Goal: Information Seeking & Learning: Check status

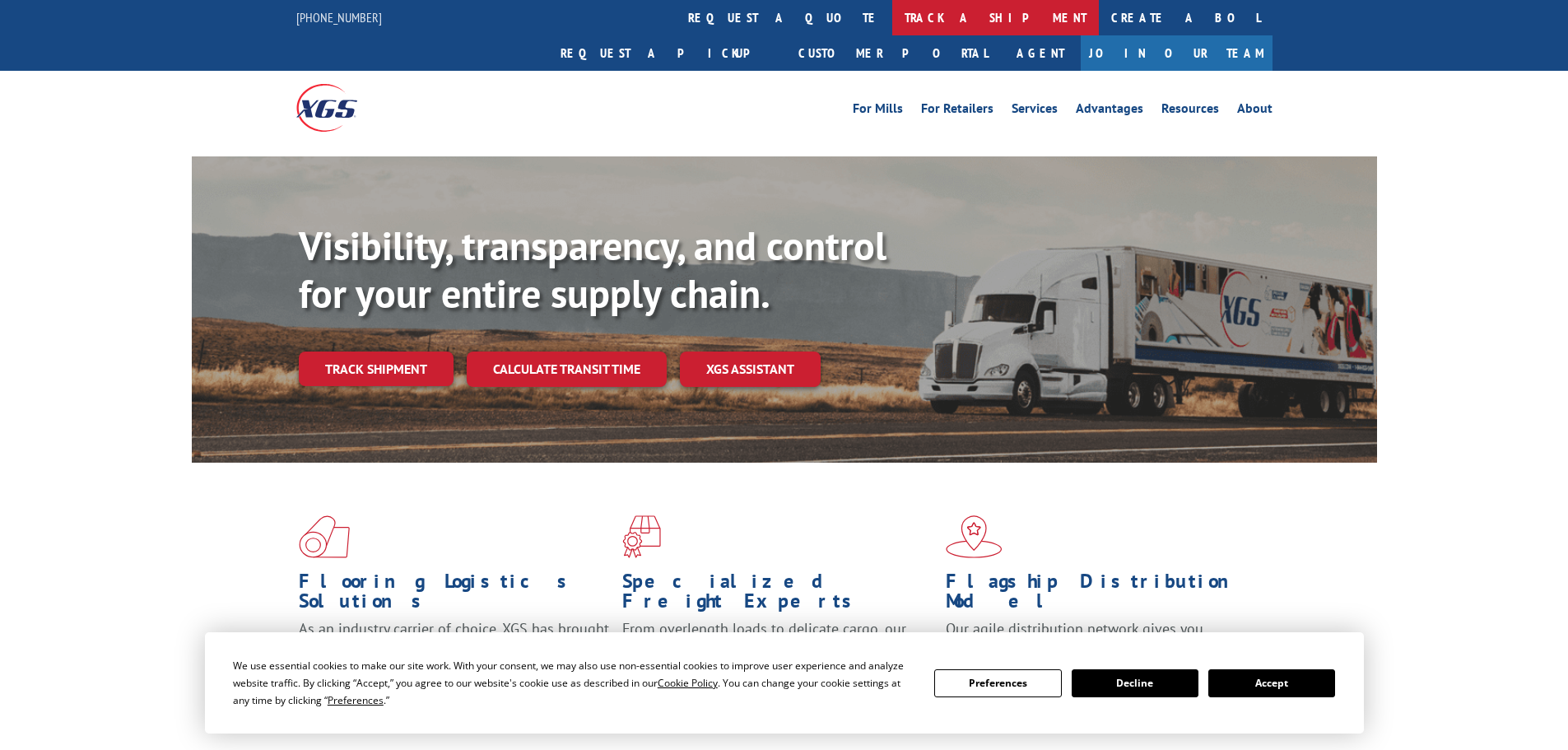
click at [892, 22] on link "track a shipment" at bounding box center [994, 17] width 206 height 36
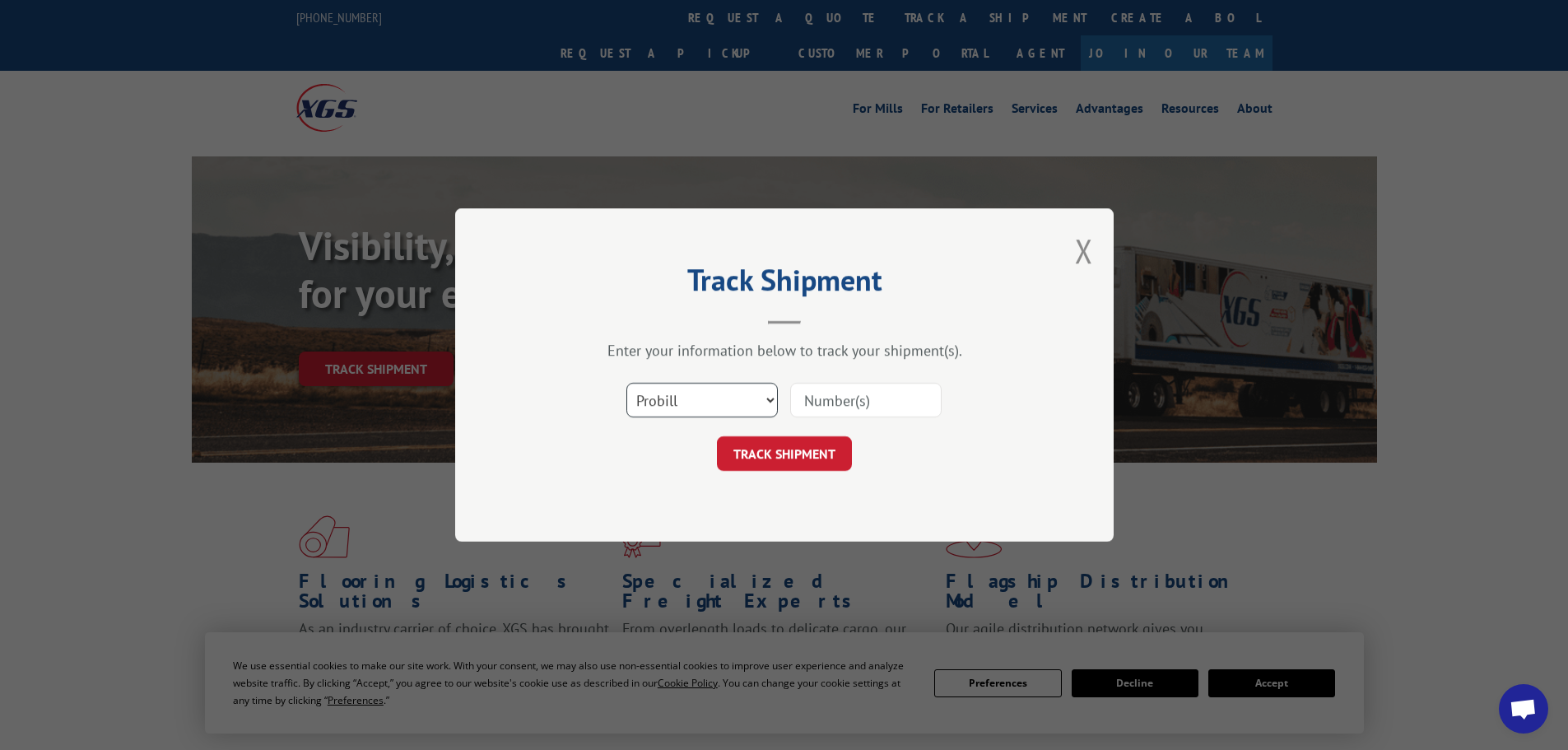
drag, startPoint x: 768, startPoint y: 404, endPoint x: 755, endPoint y: 408, distance: 13.6
click at [761, 406] on select "Select category... Probill BOL PO" at bounding box center [702, 400] width 151 height 35
select select "bol"
click at [626, 383] on select "Select category... Probill BOL PO" at bounding box center [702, 400] width 151 height 35
drag, startPoint x: 831, startPoint y: 390, endPoint x: 821, endPoint y: 401, distance: 14.9
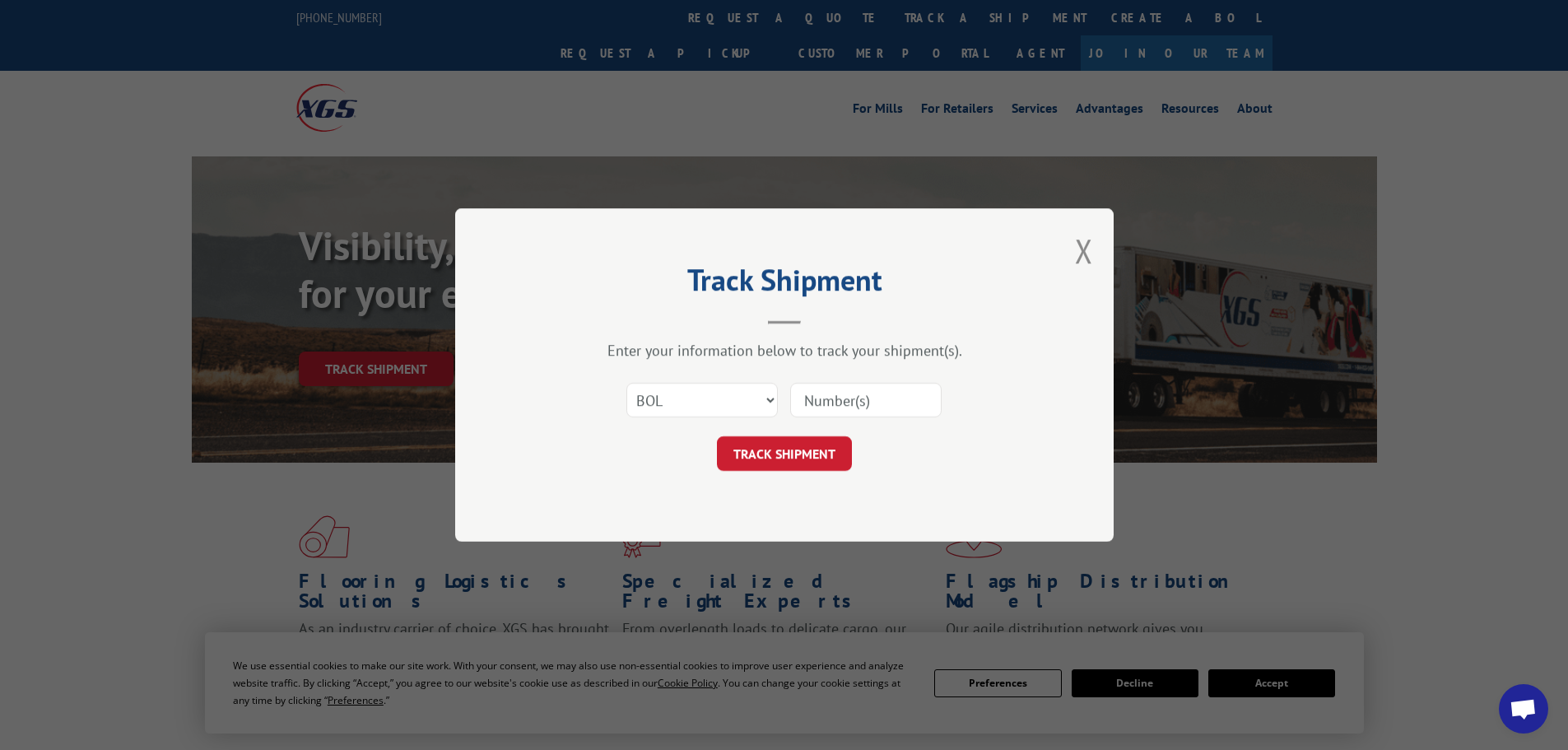
click at [827, 395] on input at bounding box center [865, 400] width 151 height 35
paste input "6100048139"
type input "6100048139"
click at [799, 461] on button "TRACK SHIPMENT" at bounding box center [784, 453] width 135 height 35
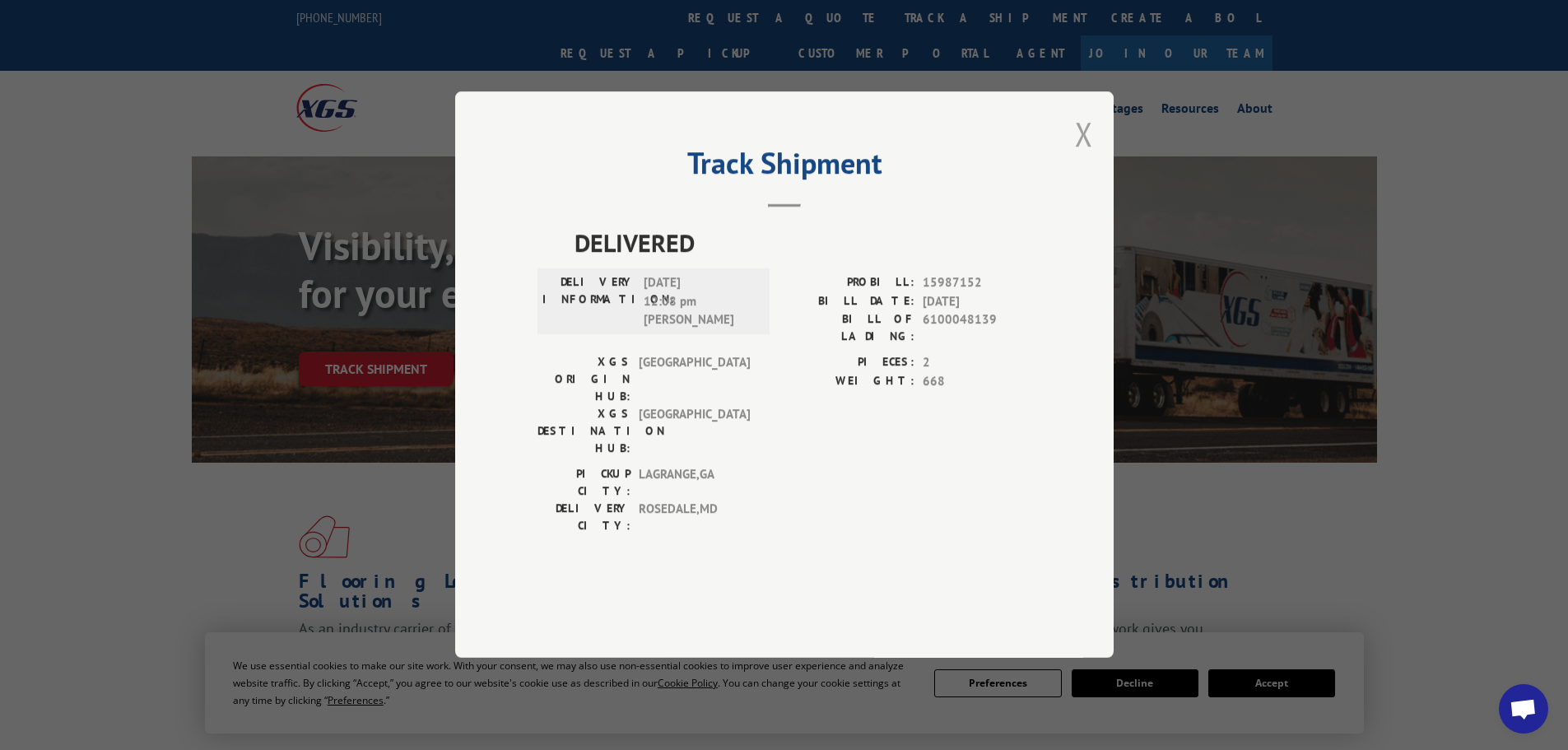
click at [1082, 155] on button "Close modal" at bounding box center [1083, 133] width 18 height 44
